Goal: Information Seeking & Learning: Learn about a topic

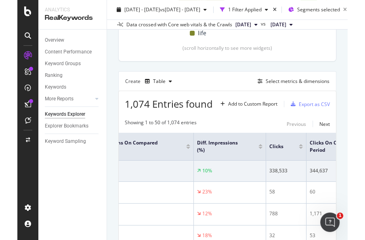
scroll to position [216, 0]
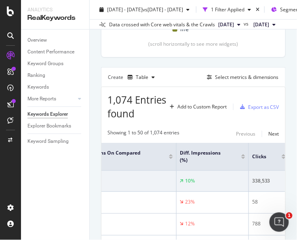
click at [55, 173] on div "Overview Content Performance Keyword Groups Ranking Keywords More Reports Count…" at bounding box center [55, 135] width 68 height 210
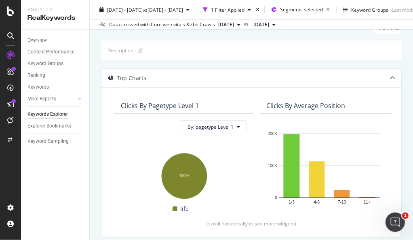
scroll to position [0, 0]
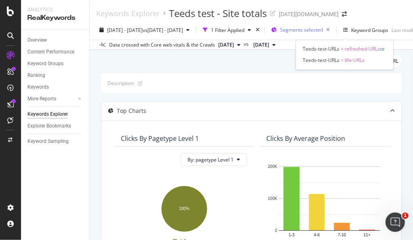
click at [235, 30] on span "Segments selected" at bounding box center [301, 29] width 43 height 7
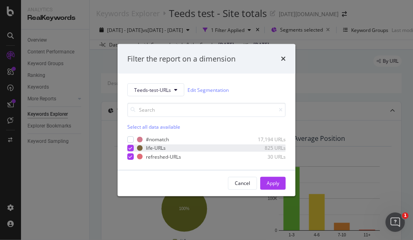
click at [129, 147] on icon "modal" at bounding box center [131, 148] width 4 height 4
click at [235, 182] on button "Apply" at bounding box center [272, 183] width 25 height 13
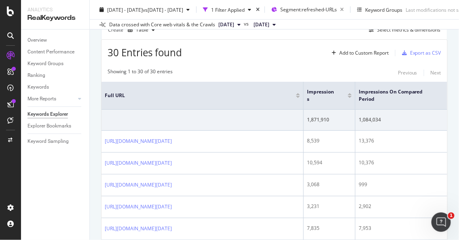
scroll to position [260, 0]
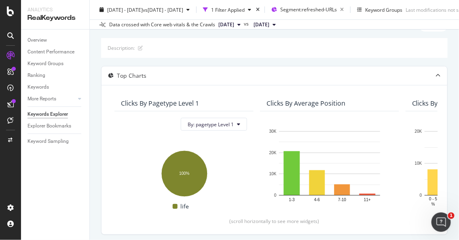
scroll to position [0, 0]
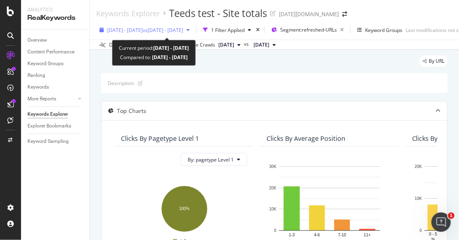
click at [183, 27] on span "vs [DATE] - [DATE]" at bounding box center [163, 30] width 40 height 7
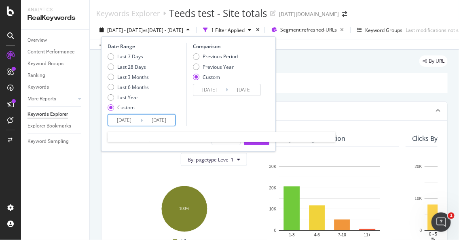
click at [139, 121] on input "[DATE]" at bounding box center [124, 119] width 32 height 11
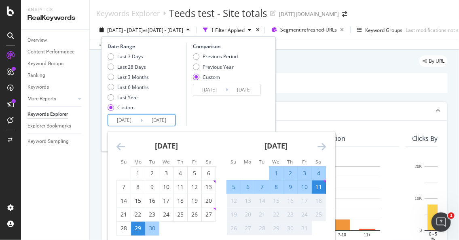
click at [235, 186] on div "6" at bounding box center [248, 187] width 14 height 8
type input "[DATE]"
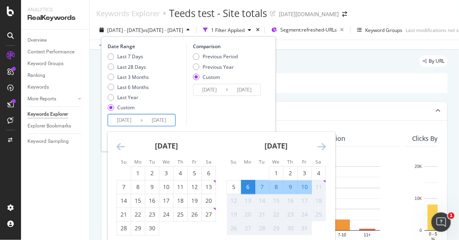
click at [235, 188] on div "6" at bounding box center [248, 187] width 14 height 8
type input "[DATE]"
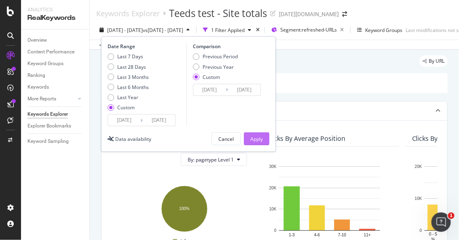
click at [235, 135] on div "Apply" at bounding box center [256, 138] width 13 height 7
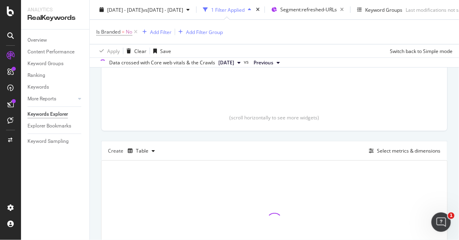
scroll to position [224, 0]
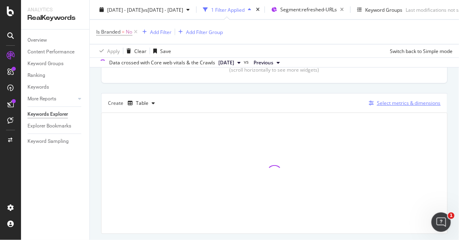
click at [235, 106] on div "Select metrics & dimensions" at bounding box center [409, 102] width 64 height 7
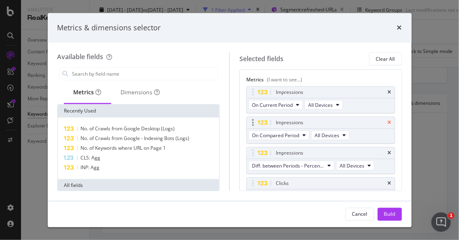
click at [235, 122] on icon "times" at bounding box center [390, 122] width 4 height 5
click at [235, 154] on icon "times" at bounding box center [390, 153] width 4 height 5
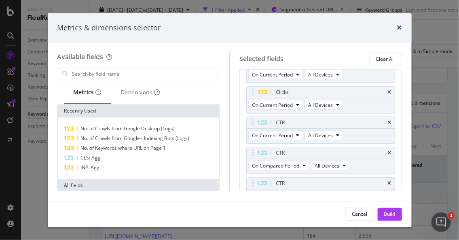
scroll to position [45, 0]
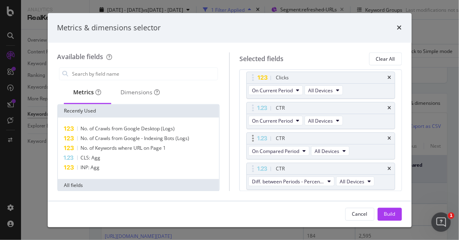
click at [235, 137] on div "CTR" at bounding box center [321, 138] width 148 height 11
click at [235, 136] on icon "times" at bounding box center [390, 138] width 4 height 5
click at [235, 167] on icon "times" at bounding box center [390, 169] width 4 height 5
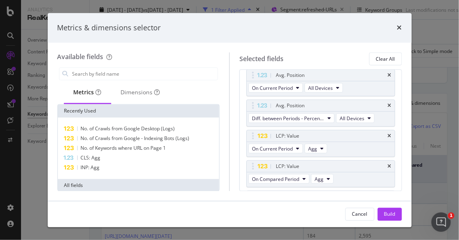
scroll to position [135, 0]
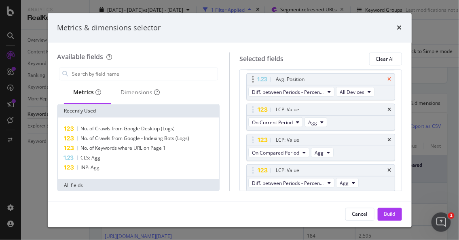
click at [235, 78] on icon "times" at bounding box center [390, 79] width 4 height 5
click at [235, 140] on icon "times" at bounding box center [390, 139] width 4 height 5
click at [235, 168] on icon "times" at bounding box center [390, 170] width 4 height 5
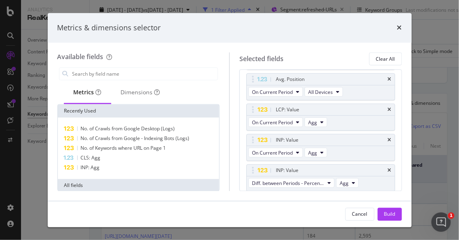
click at [235, 168] on icon "times" at bounding box center [390, 170] width 4 height 5
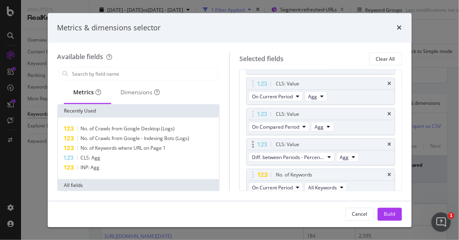
scroll to position [194, 0]
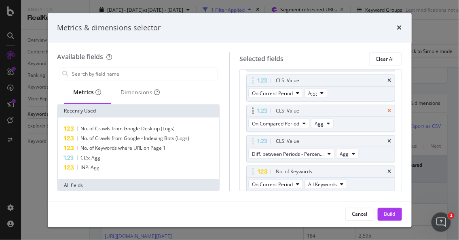
click at [235, 108] on icon "times" at bounding box center [390, 110] width 4 height 5
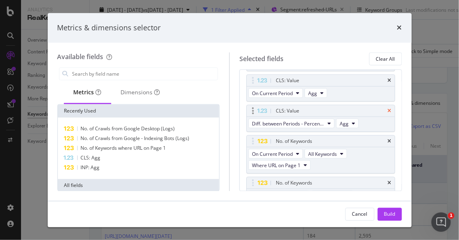
click at [235, 108] on icon "times" at bounding box center [390, 110] width 4 height 5
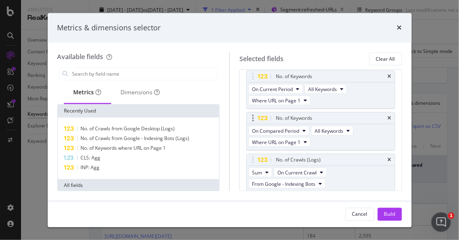
scroll to position [239, 0]
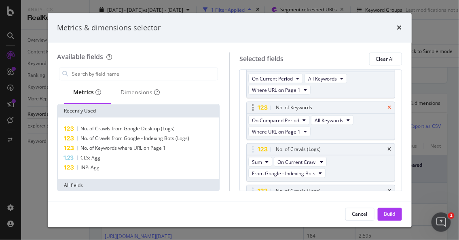
click at [235, 105] on icon "times" at bounding box center [390, 107] width 4 height 5
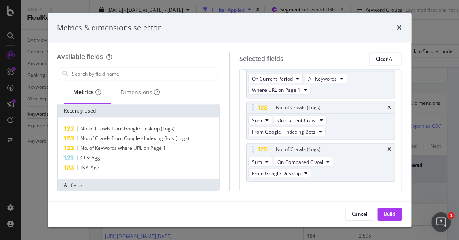
click at [235, 105] on icon "times" at bounding box center [390, 107] width 4 height 5
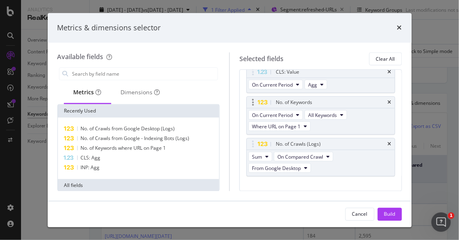
scroll to position [149, 0]
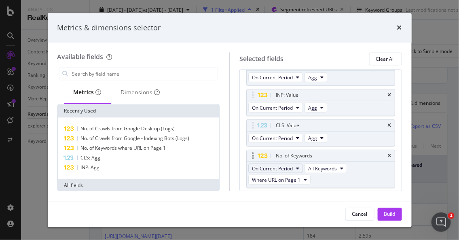
click at [235, 167] on span "On Current Period" at bounding box center [272, 168] width 41 height 7
click at [235, 146] on div "Metrics (I want to see...) Impressions On Current Period All Devices Clicks On …" at bounding box center [320, 130] width 162 height 121
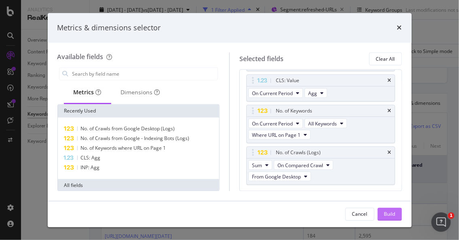
click at [235, 214] on div "Build" at bounding box center [389, 213] width 11 height 7
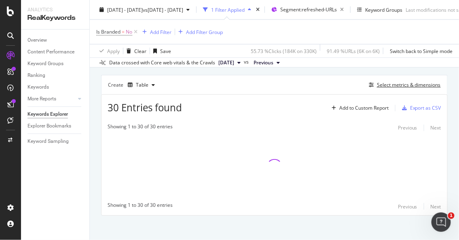
scroll to position [253, 0]
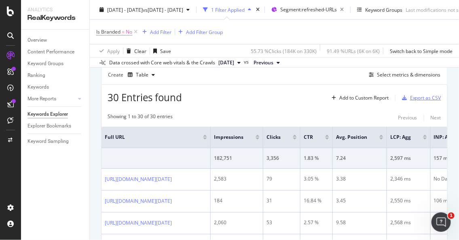
click at [235, 95] on icon "button" at bounding box center [404, 97] width 5 height 5
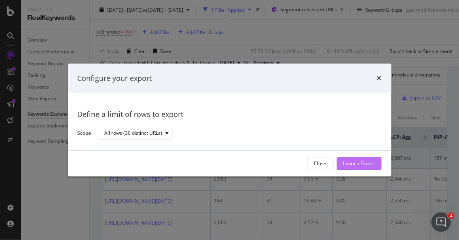
click at [235, 163] on div "Launch Export" at bounding box center [359, 163] width 32 height 7
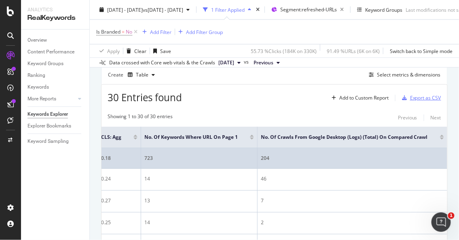
scroll to position [0, 470]
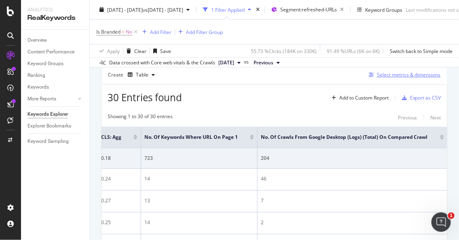
click at [235, 75] on div "Select metrics & dimensions" at bounding box center [409, 74] width 64 height 7
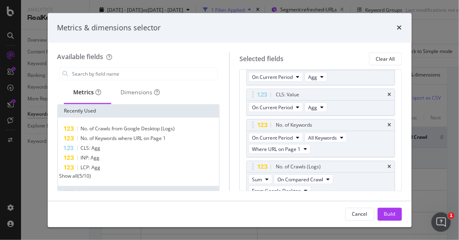
scroll to position [255, 0]
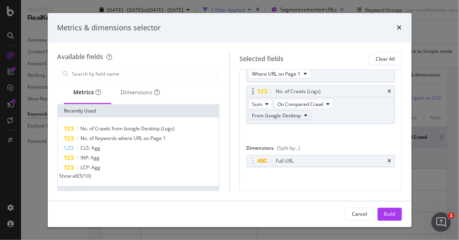
click at [235, 117] on button "From Google Desktop" at bounding box center [279, 115] width 63 height 10
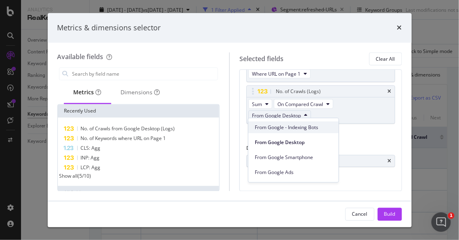
click at [235, 131] on div "From Google - Indexing Bots" at bounding box center [293, 127] width 90 height 12
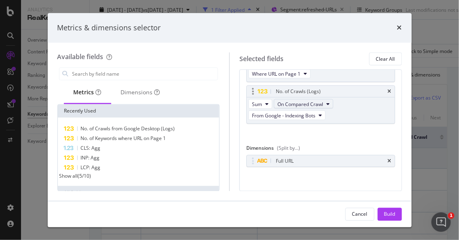
click at [235, 104] on span "On Compared Crawl" at bounding box center [300, 103] width 46 height 7
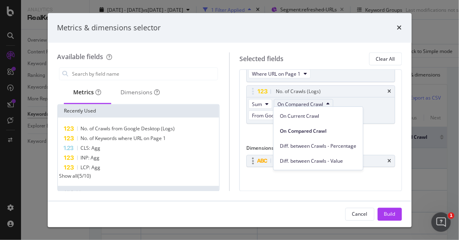
drag, startPoint x: 297, startPoint y: 117, endPoint x: 357, endPoint y: 162, distance: 74.8
click at [235, 117] on span "On Current Crawl" at bounding box center [318, 115] width 76 height 7
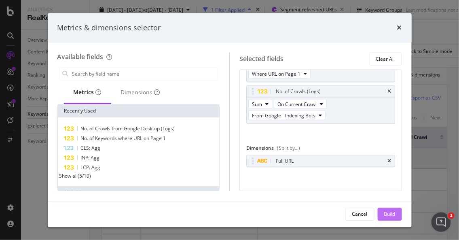
click at [235, 211] on div "Build" at bounding box center [389, 213] width 11 height 7
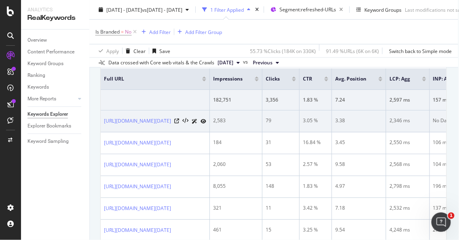
scroll to position [298, 1]
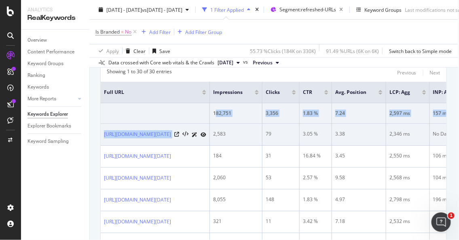
drag, startPoint x: 307, startPoint y: 109, endPoint x: 300, endPoint y: 139, distance: 31.3
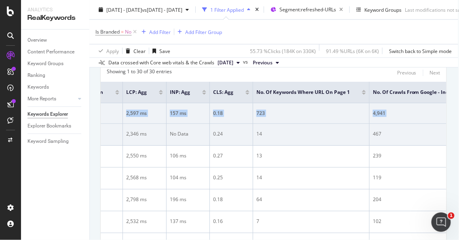
scroll to position [0, 436]
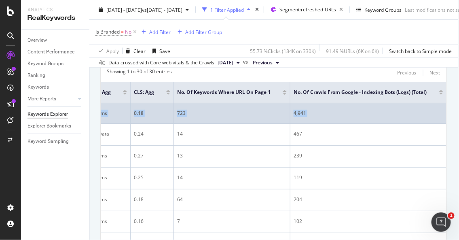
click at [235, 112] on td "4,941" at bounding box center [368, 113] width 156 height 21
click at [235, 110] on td "4,941" at bounding box center [368, 113] width 156 height 21
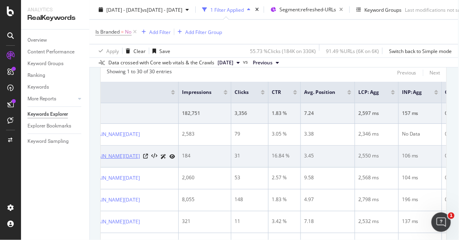
scroll to position [0, 0]
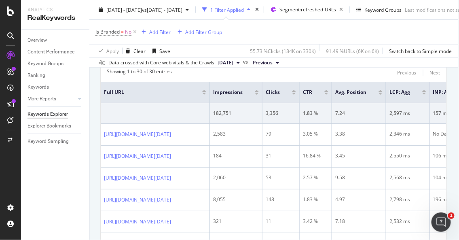
click at [206, 91] on div at bounding box center [204, 91] width 4 height 2
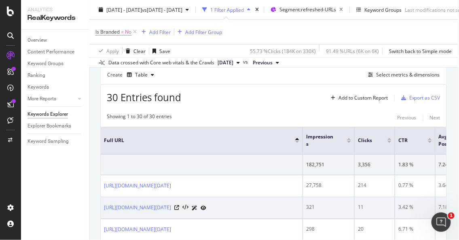
scroll to position [298, 1]
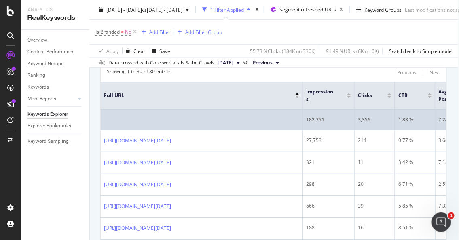
drag, startPoint x: 261, startPoint y: 125, endPoint x: 320, endPoint y: 125, distance: 59.0
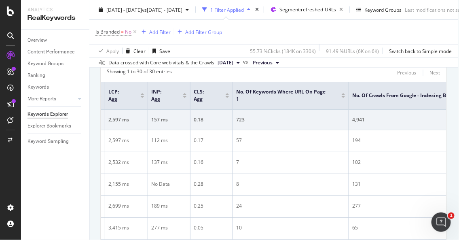
scroll to position [0, 449]
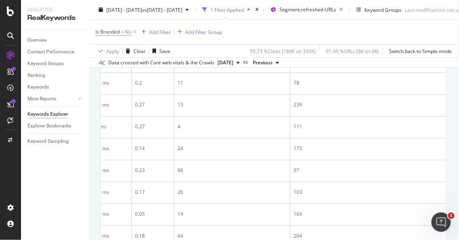
drag, startPoint x: 286, startPoint y: 116, endPoint x: 309, endPoint y: 86, distance: 38.1
click at [235, 86] on tbody "182,751 3,356 1.83 % 7.24 2,597 ms 157 ms 0.18 723 4,941 [URL][DOMAIN_NAME][DAT…" at bounding box center [52, 84] width 788 height 675
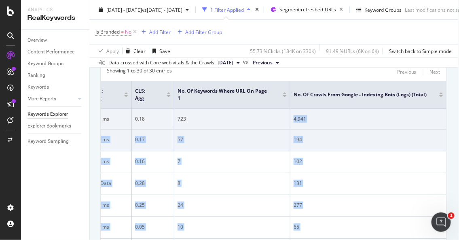
scroll to position [301, 1]
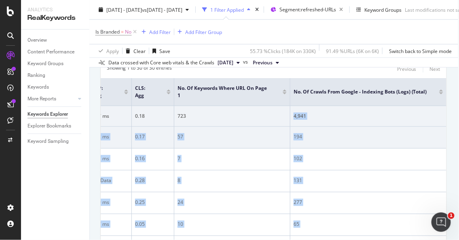
click at [235, 133] on td "194" at bounding box center [368, 138] width 156 height 22
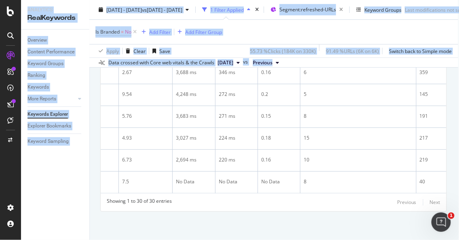
scroll to position [998, 146]
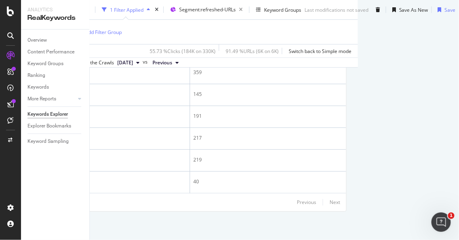
drag, startPoint x: 134, startPoint y: 119, endPoint x: 265, endPoint y: 180, distance: 144.3
copy table "Full URL Impressions Clicks CTR Avg. Position LCP: Agg INP: Agg CLS: Agg No. of…"
click at [91, 197] on div "Showing 1 to 30 of 30 entries Previous Next" at bounding box center [173, 202] width 346 height 10
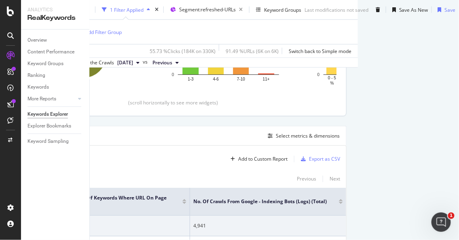
scroll to position [279, 146]
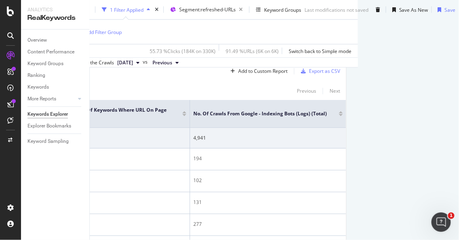
click at [71, 186] on div "Overview Content Performance Keyword Groups Ranking Keywords More Reports Count…" at bounding box center [55, 135] width 68 height 210
click at [61, 200] on div "Overview Content Performance Keyword Groups Ranking Keywords More Reports Count…" at bounding box center [55, 135] width 68 height 210
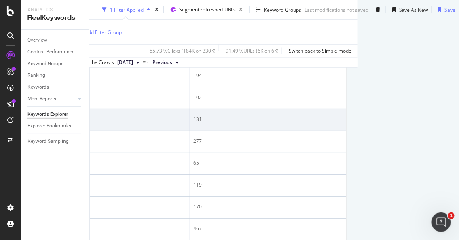
scroll to position [369, 146]
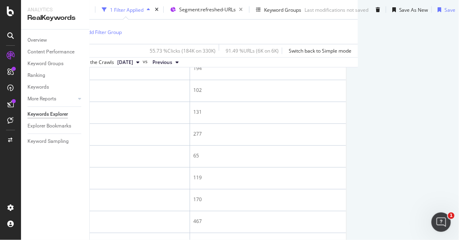
click at [64, 182] on div "Overview Content Performance Keyword Groups Ranking Keywords More Reports Count…" at bounding box center [55, 135] width 68 height 210
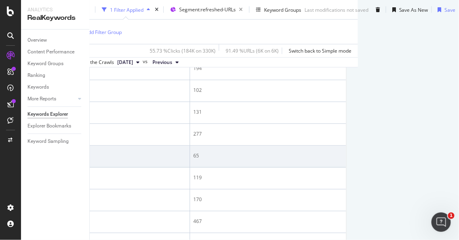
drag, startPoint x: 62, startPoint y: 180, endPoint x: 114, endPoint y: 163, distance: 54.5
click at [62, 180] on div "Overview Content Performance Keyword Groups Ranking Keywords More Reports Count…" at bounding box center [55, 135] width 68 height 210
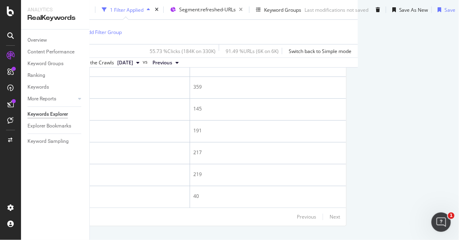
scroll to position [998, 146]
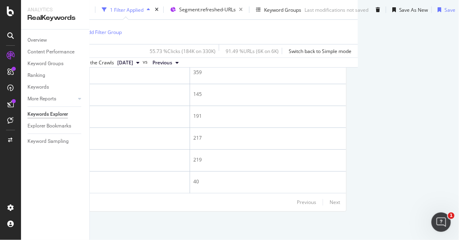
click at [68, 167] on div "Overview Content Performance Keyword Groups Ranking Keywords More Reports Count…" at bounding box center [55, 135] width 68 height 210
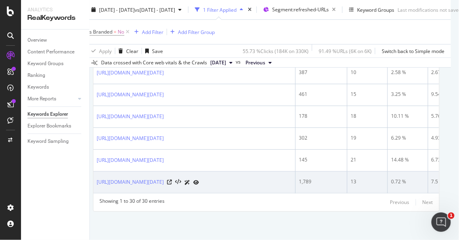
scroll to position [998, 0]
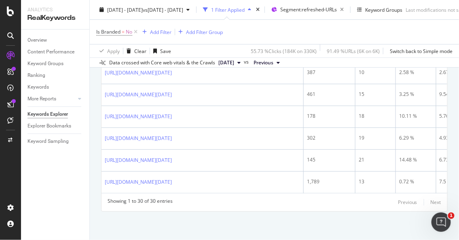
click at [50, 190] on div "Overview Content Performance Keyword Groups Ranking Keywords More Reports Count…" at bounding box center [55, 135] width 68 height 210
click at [84, 200] on div "Overview Content Performance Keyword Groups Ranking Keywords More Reports Count…" at bounding box center [55, 135] width 68 height 210
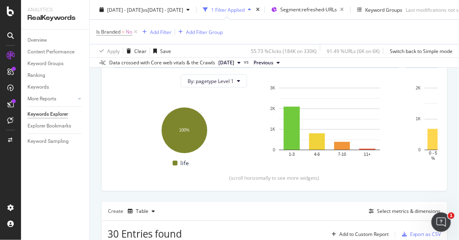
scroll to position [4, 0]
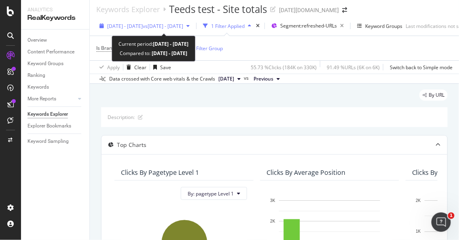
click at [143, 23] on span "[DATE] - [DATE]" at bounding box center [125, 26] width 36 height 7
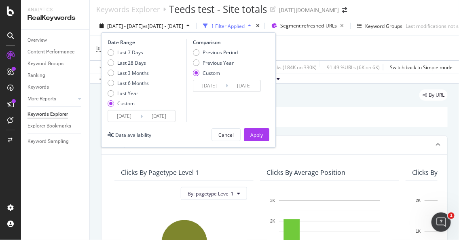
click at [135, 116] on input "[DATE]" at bounding box center [124, 115] width 32 height 11
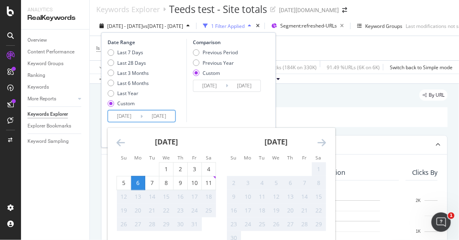
click at [120, 143] on icon "Move backward to switch to the previous month." at bounding box center [120, 142] width 8 height 10
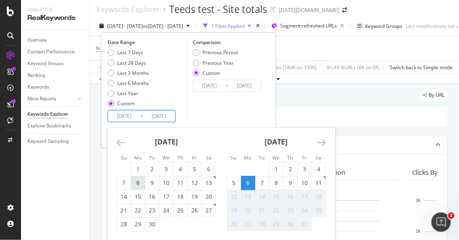
click at [139, 180] on div "8" at bounding box center [138, 183] width 14 height 8
type input "[DATE]"
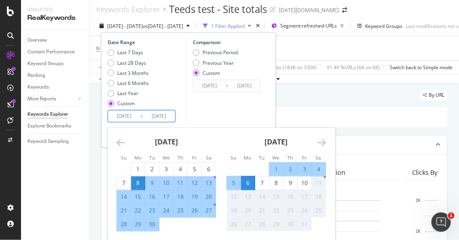
click at [124, 210] on div "21" at bounding box center [124, 210] width 14 height 8
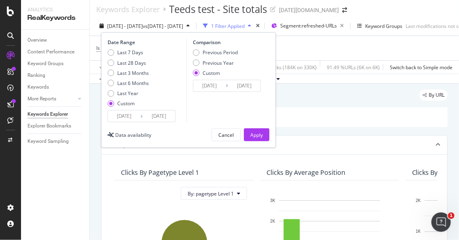
click at [133, 121] on div "[DATE] Navigate forward to interact with the calendar and select a date. Press …" at bounding box center [142, 116] width 68 height 12
click at [198, 104] on div "Comparison Previous Period Previous Year Custom [DATE] Navigate forward to inte…" at bounding box center [224, 80] width 77 height 83
click at [150, 117] on input "[DATE]" at bounding box center [159, 115] width 32 height 11
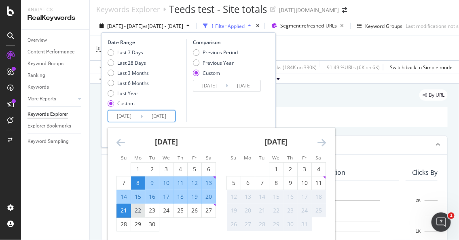
click at [139, 209] on div "22" at bounding box center [138, 210] width 14 height 8
type input "[DATE]"
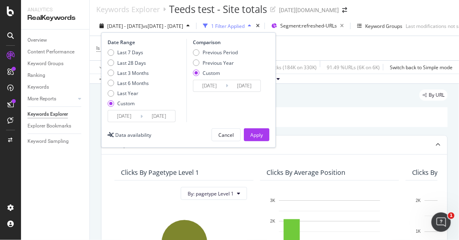
click at [206, 85] on input "[DATE]" at bounding box center [209, 85] width 32 height 11
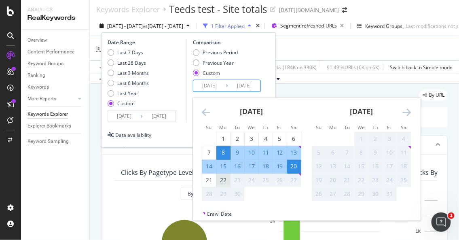
click at [222, 178] on div "22" at bounding box center [223, 180] width 14 height 8
type input "[DATE]"
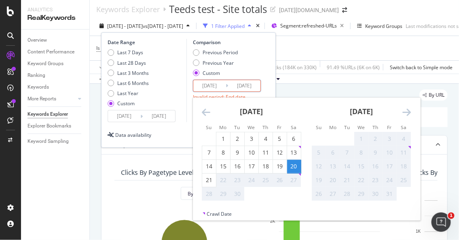
click at [235, 70] on div "Previous Period Previous Year Custom" at bounding box center [228, 64] width 70 height 30
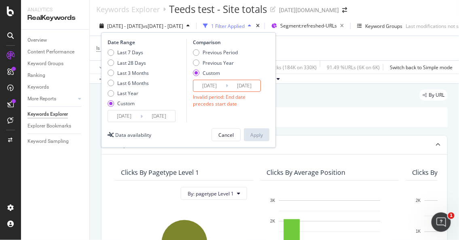
click at [159, 117] on input "[DATE]" at bounding box center [159, 115] width 32 height 11
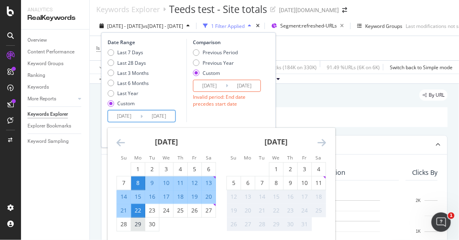
click at [135, 226] on div "29" at bounding box center [138, 224] width 14 height 8
type input "[DATE]"
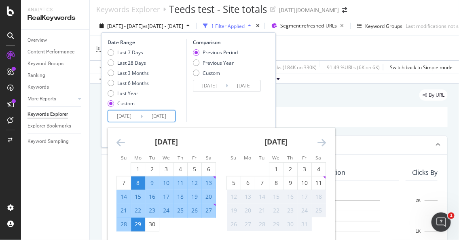
click at [157, 120] on input "[DATE]" at bounding box center [159, 115] width 32 height 11
click at [235, 188] on div "11" at bounding box center [319, 182] width 14 height 13
type input "[DATE]"
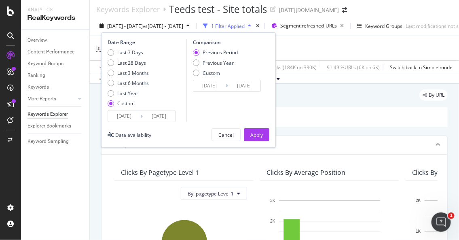
drag, startPoint x: 233, startPoint y: 77, endPoint x: 231, endPoint y: 86, distance: 9.1
click at [232, 77] on div "Previous Period Previous Year Custom" at bounding box center [215, 64] width 45 height 30
click at [163, 114] on input "[DATE]" at bounding box center [159, 115] width 32 height 11
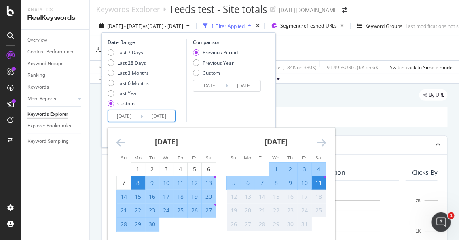
click at [139, 222] on div "29" at bounding box center [138, 224] width 14 height 8
type input "[DATE]"
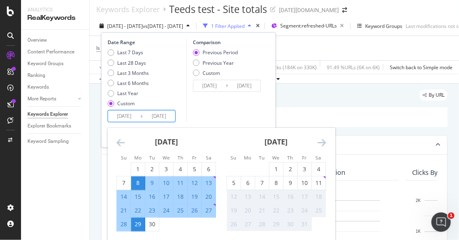
click at [136, 115] on input "[DATE]" at bounding box center [124, 115] width 32 height 11
type input "[DATE]"
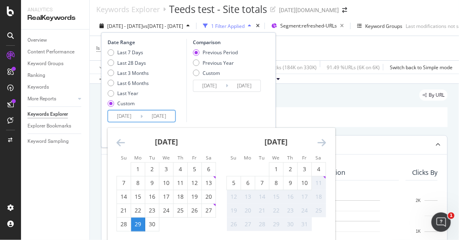
click at [235, 182] on div "11" at bounding box center [319, 183] width 14 height 8
type input "[DATE]"
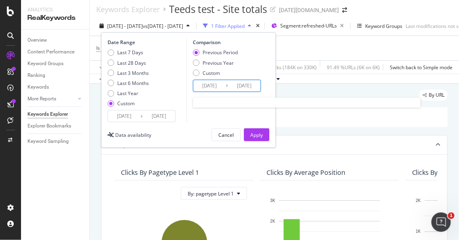
click at [213, 84] on input "[DATE]" at bounding box center [209, 85] width 32 height 11
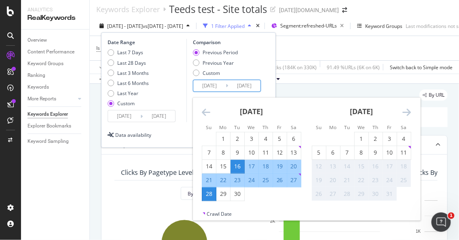
click at [182, 93] on div "Last 7 Days Last 28 Days Last 3 Months Last 6 Months Last Year Custom" at bounding box center [146, 79] width 77 height 61
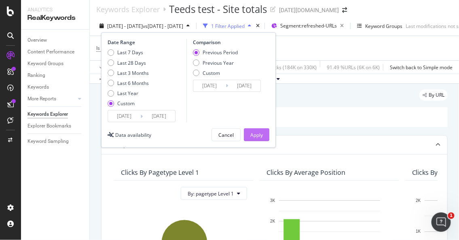
click at [235, 131] on div "Apply" at bounding box center [256, 134] width 13 height 7
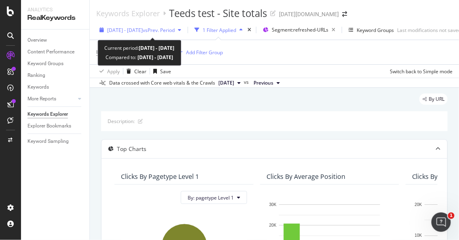
click at [143, 31] on span "[DATE] - [DATE]" at bounding box center [125, 30] width 36 height 7
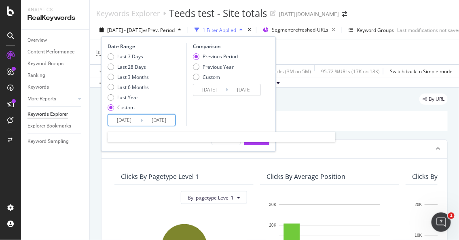
click at [171, 120] on input "[DATE]" at bounding box center [159, 119] width 32 height 11
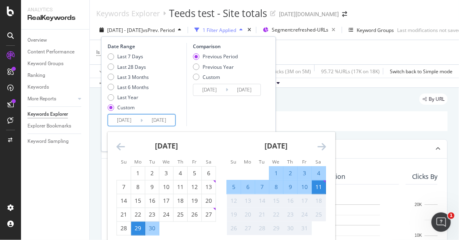
click at [171, 119] on input "[DATE]" at bounding box center [159, 119] width 32 height 11
click at [235, 107] on div "Comparison Previous Period Previous Year Custom [DATE] Navigate forward to inte…" at bounding box center [224, 84] width 77 height 83
type input "[DATE]"
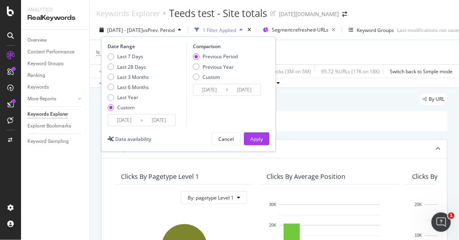
click at [235, 139] on button "Apply" at bounding box center [256, 138] width 25 height 13
